Goal: Transaction & Acquisition: Book appointment/travel/reservation

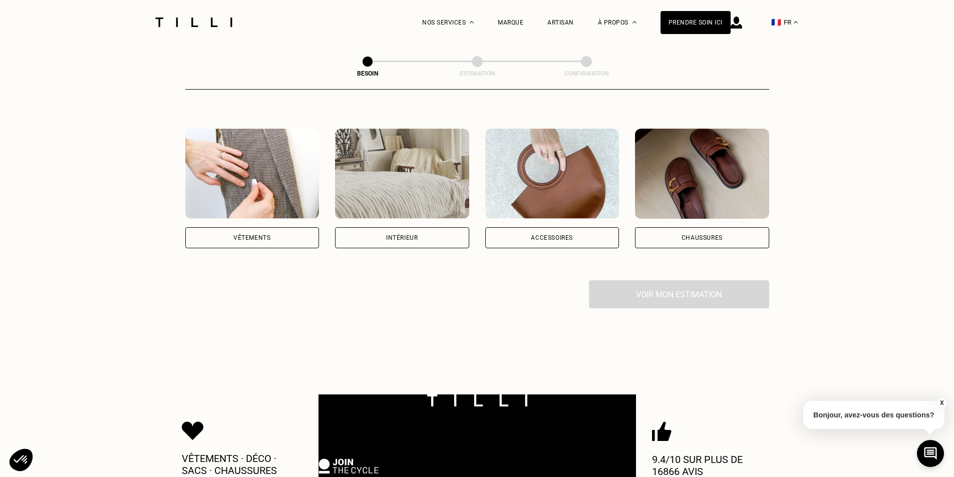
scroll to position [200, 0]
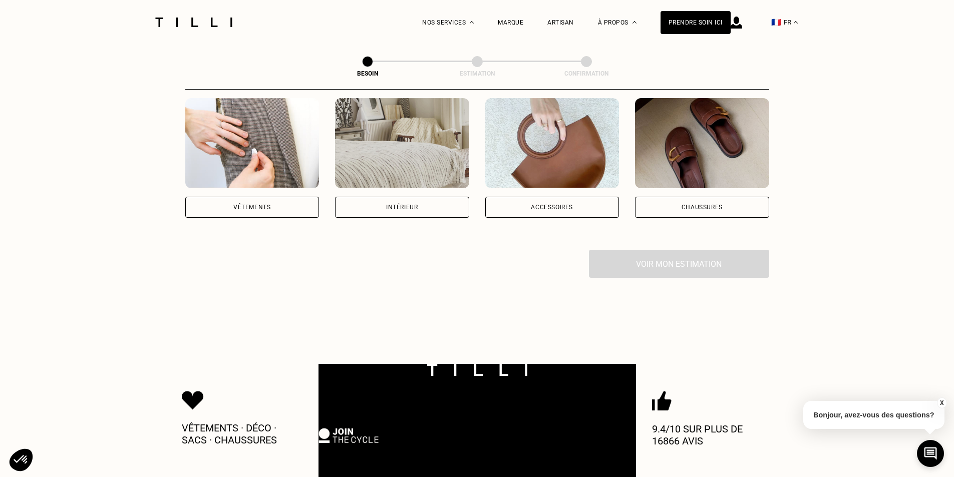
click at [258, 204] on div "Vêtements" at bounding box center [251, 207] width 37 height 6
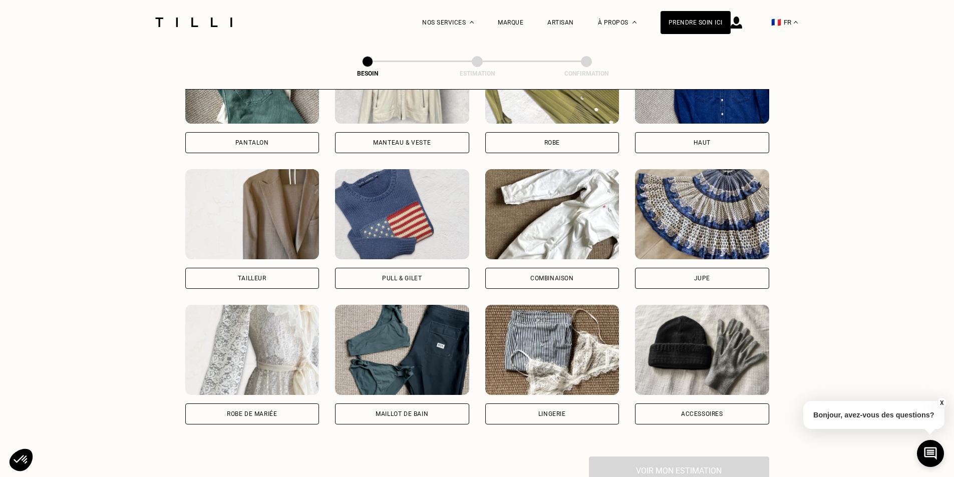
scroll to position [478, 0]
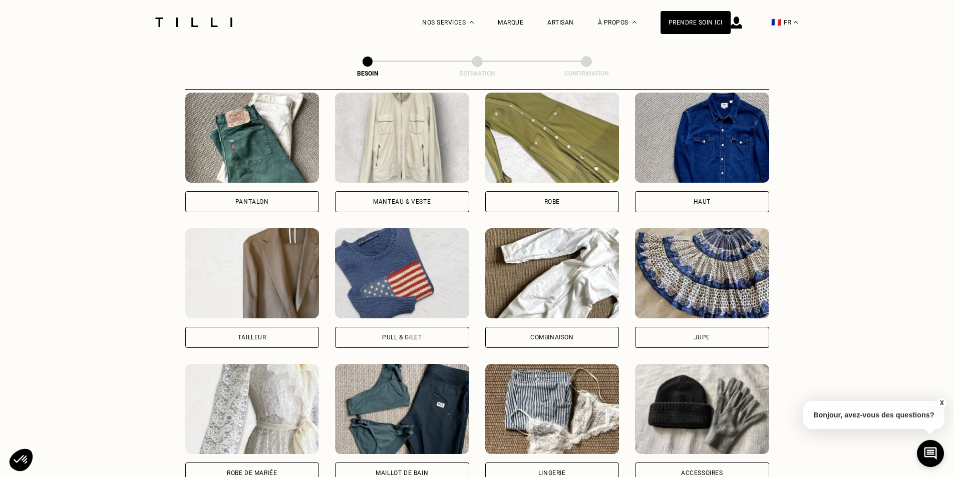
click at [544, 199] on div "Robe" at bounding box center [552, 202] width 16 height 6
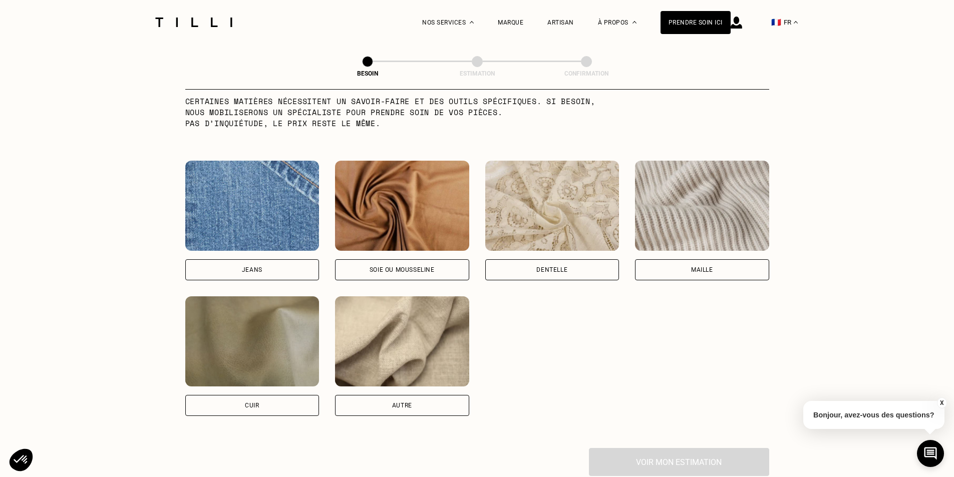
scroll to position [1023, 0]
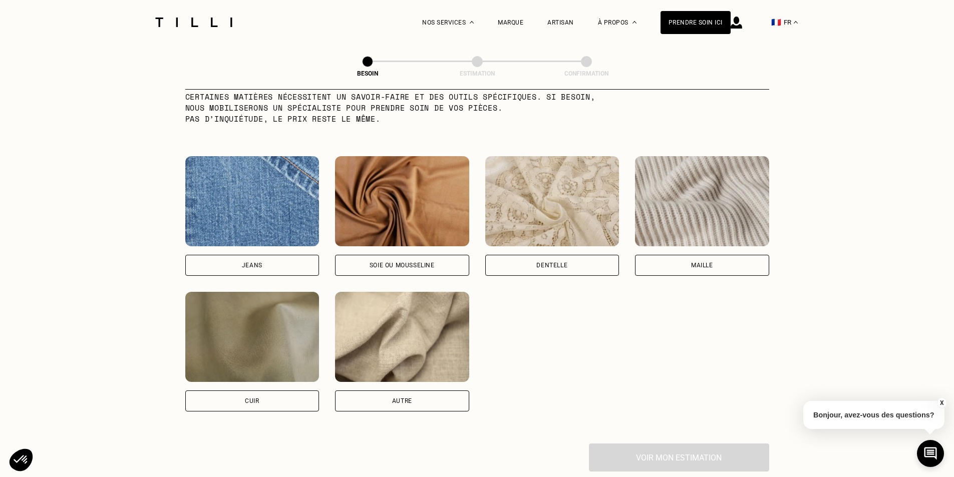
click at [461, 259] on div "Soie ou mousseline" at bounding box center [402, 265] width 134 height 21
select select "FR"
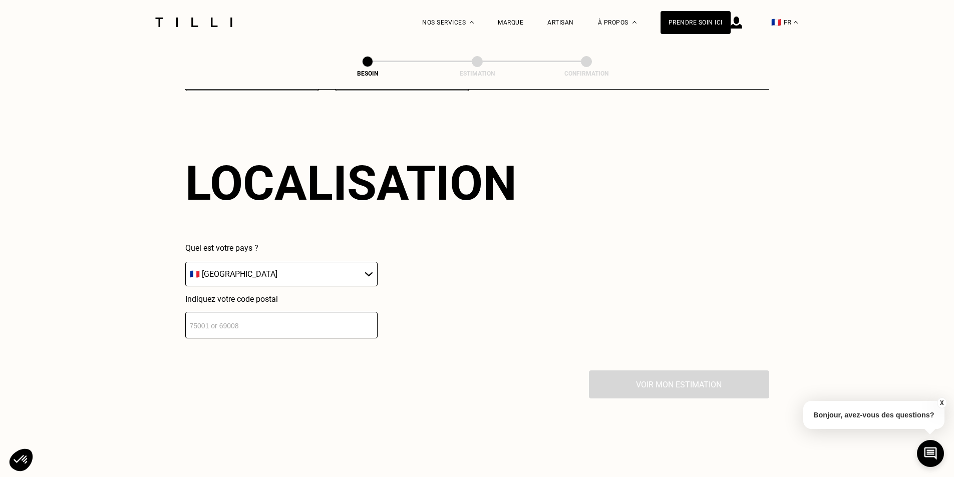
scroll to position [1347, 0]
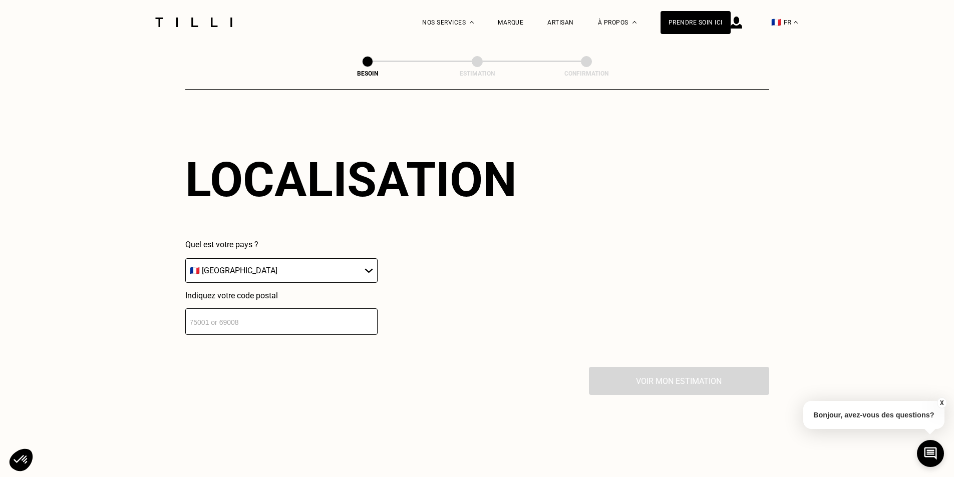
click at [337, 319] on input "number" at bounding box center [281, 322] width 192 height 27
type input "93160"
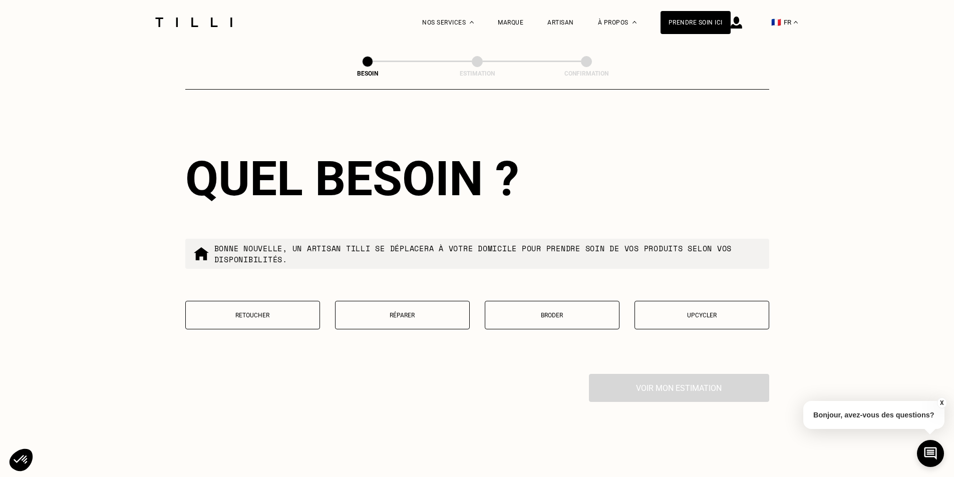
scroll to position [1596, 0]
click at [292, 312] on p "Retoucher" at bounding box center [253, 315] width 124 height 7
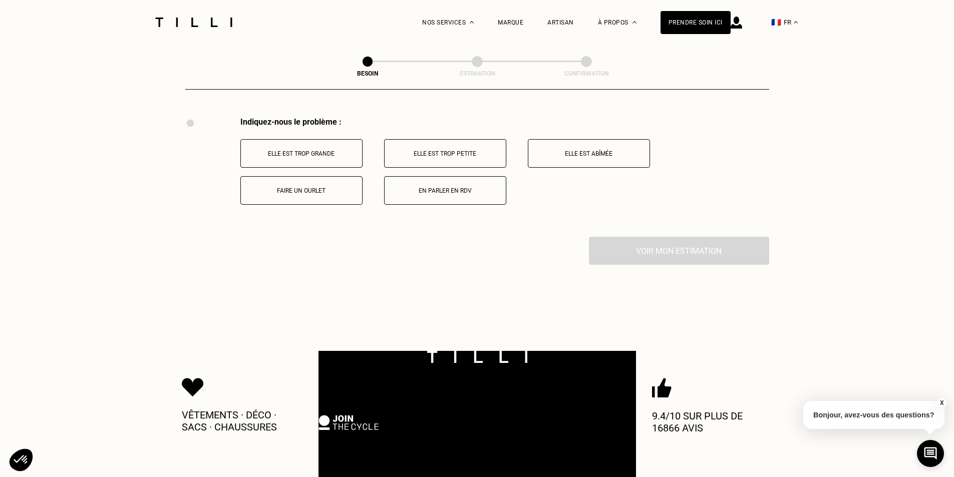
scroll to position [1853, 0]
click at [465, 192] on button "En parler en RDV" at bounding box center [445, 190] width 122 height 29
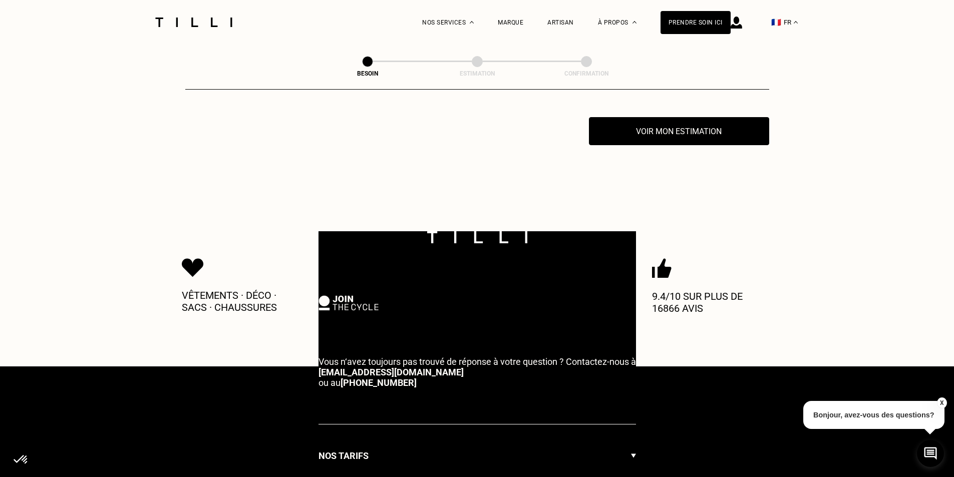
scroll to position [1972, 0]
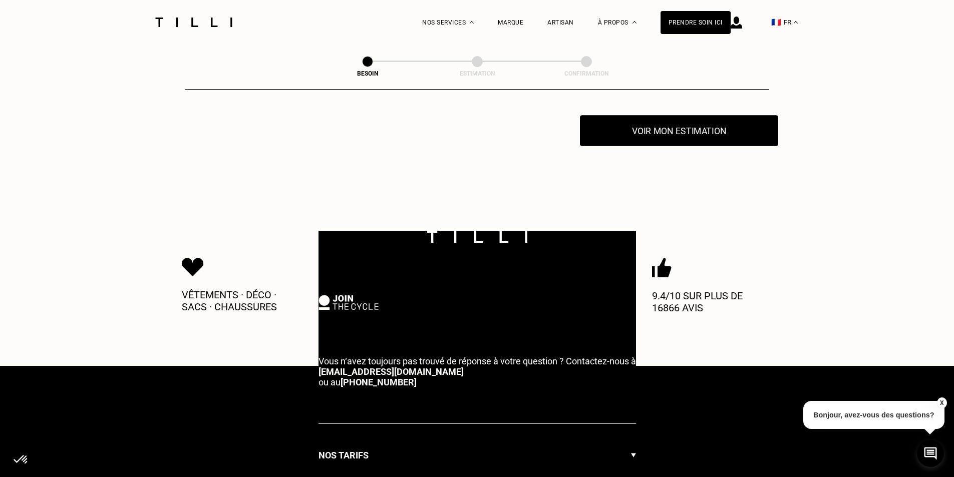
click at [609, 136] on button "Voir mon estimation" at bounding box center [679, 130] width 198 height 31
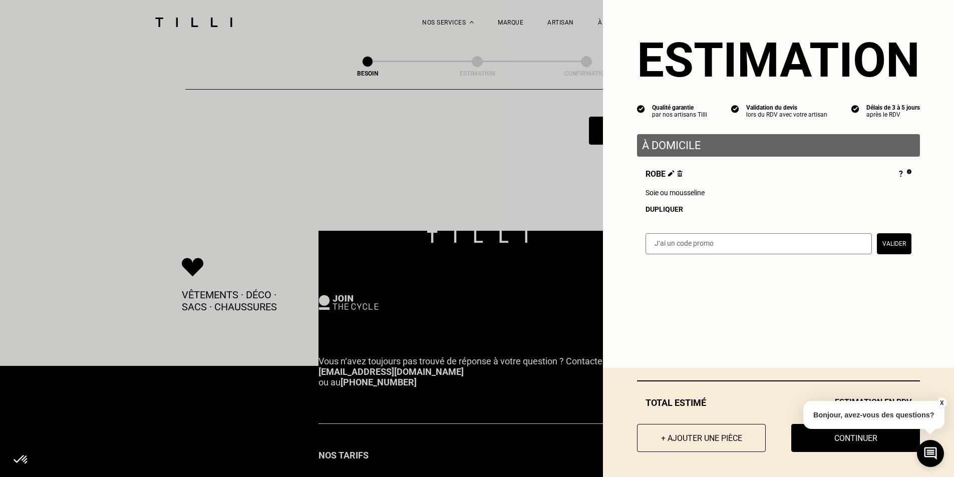
click at [942, 406] on button "X" at bounding box center [942, 403] width 10 height 11
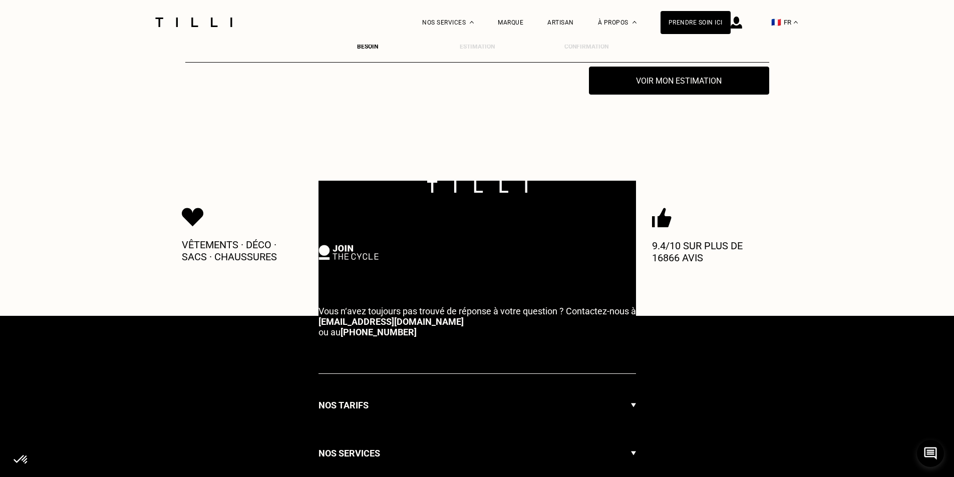
scroll to position [2173, 0]
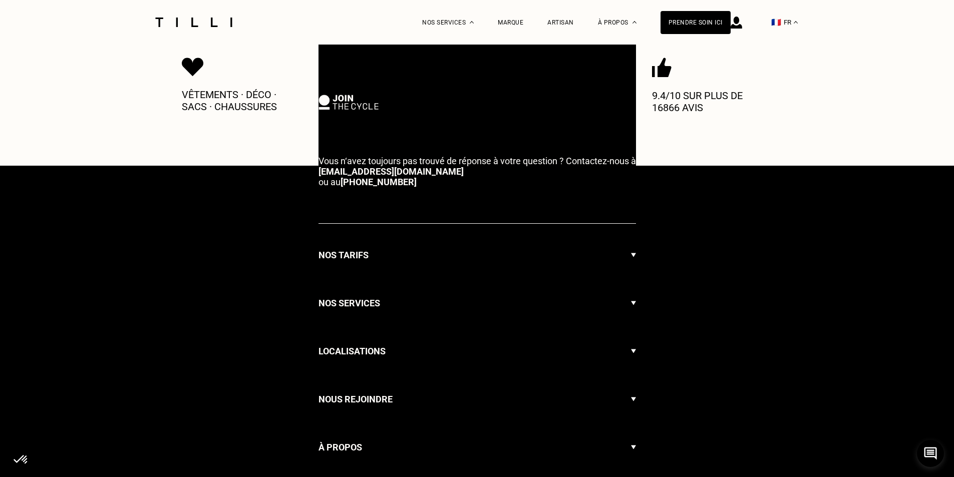
click at [559, 251] on div "Nos tarifs" at bounding box center [478, 255] width 318 height 33
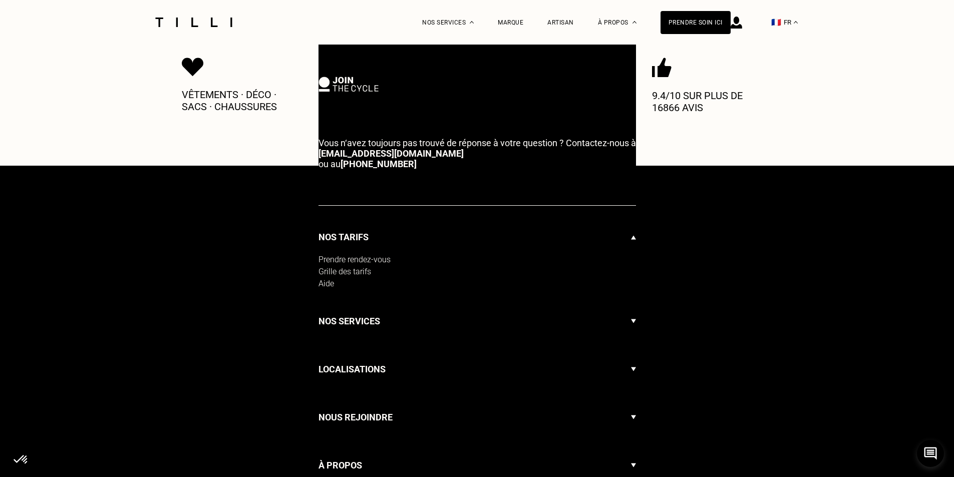
click at [351, 266] on div "Grille des tarifs" at bounding box center [478, 272] width 318 height 12
select select "FR"
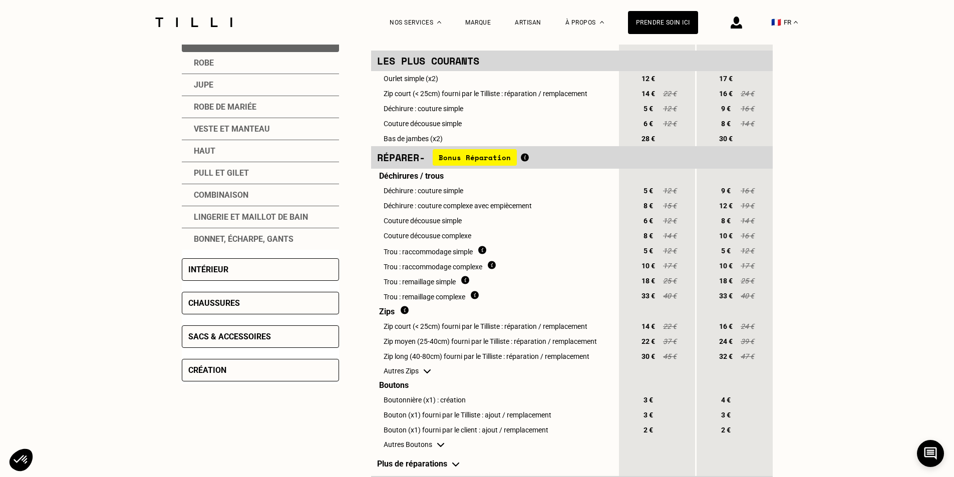
scroll to position [200, 0]
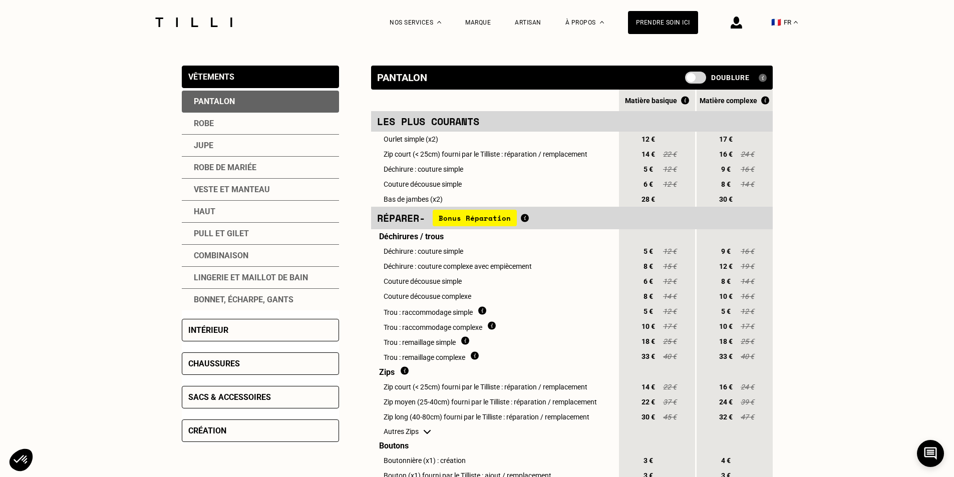
click at [206, 127] on div "Robe" at bounding box center [260, 124] width 157 height 22
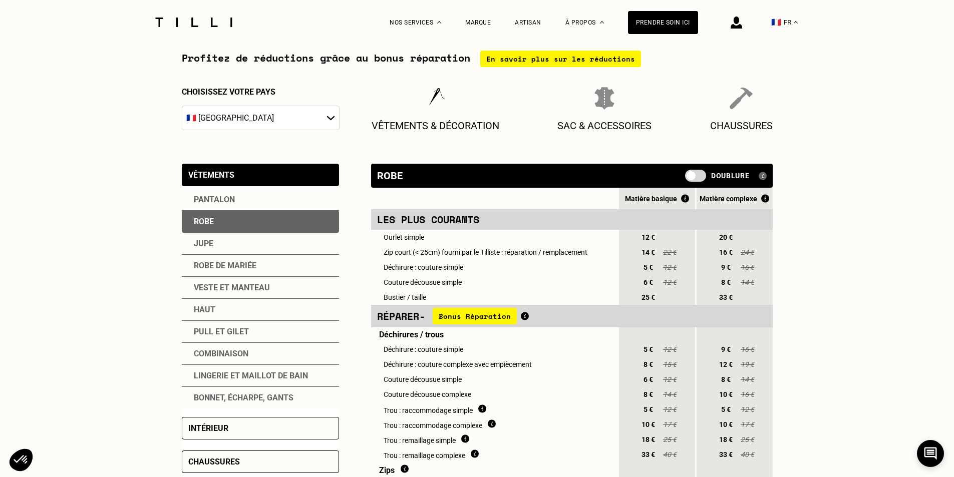
scroll to position [0, 0]
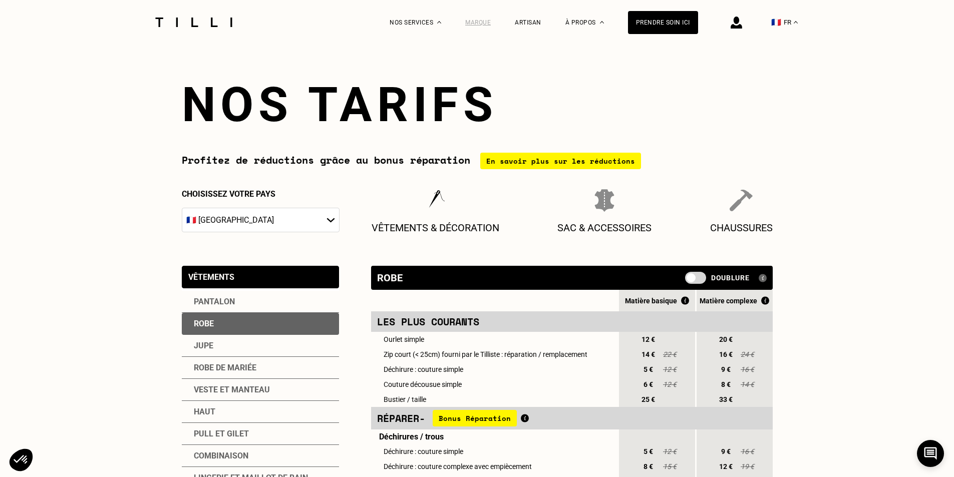
click at [483, 21] on div "Marque" at bounding box center [478, 22] width 26 height 7
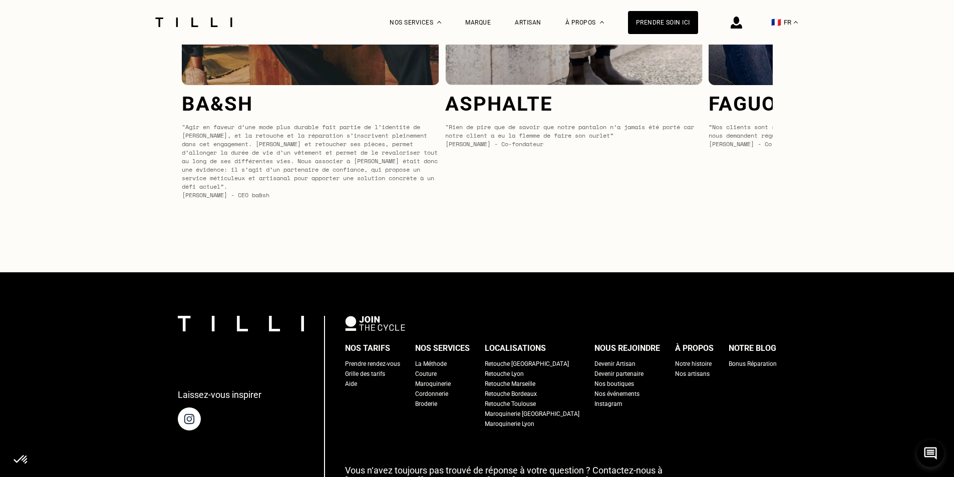
scroll to position [4257, 0]
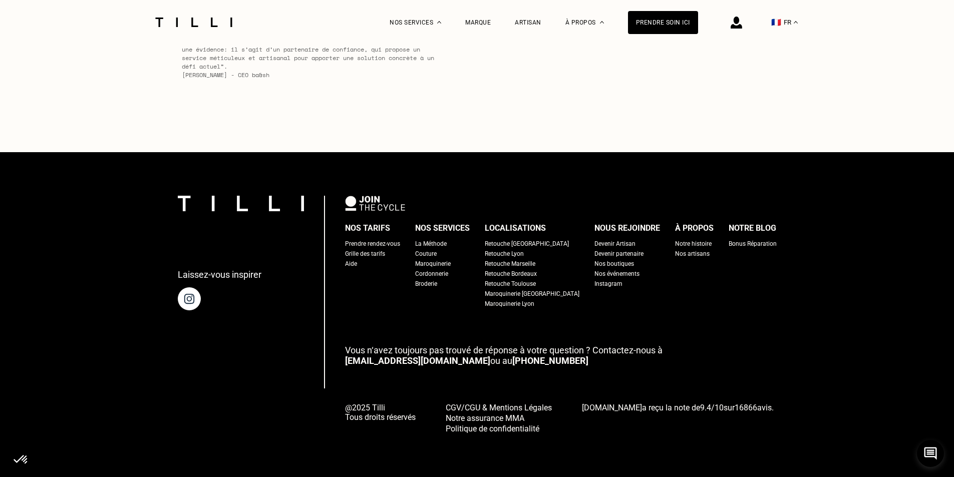
click at [594, 266] on div "Nos boutiques" at bounding box center [614, 264] width 40 height 10
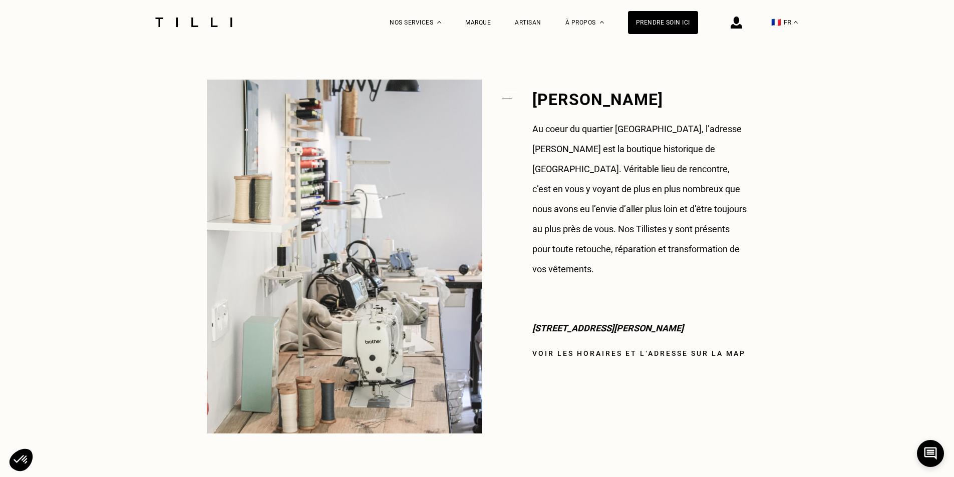
scroll to position [751, 0]
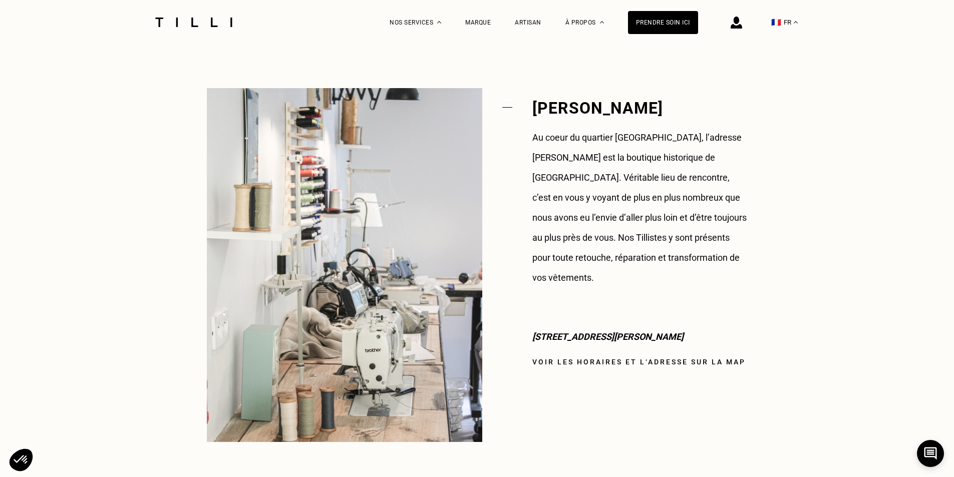
click at [699, 358] on link "Voir les horaires et l‘adresse sur la map" at bounding box center [638, 362] width 213 height 8
